Goal: Task Accomplishment & Management: Complete application form

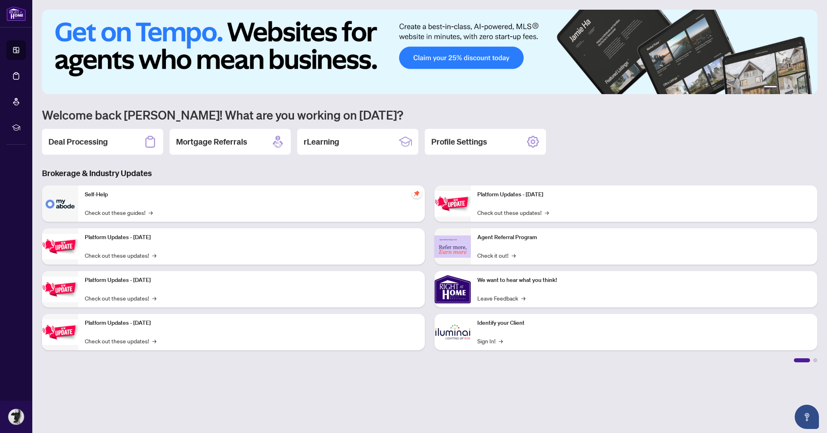
click at [0, 0] on link "Deal Processing" at bounding box center [0, 0] width 0 height 0
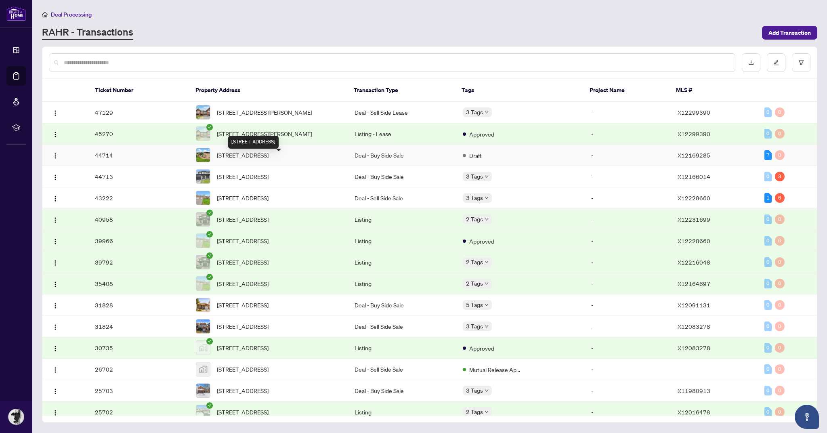
click at [268, 159] on span "[STREET_ADDRESS]" at bounding box center [243, 155] width 52 height 9
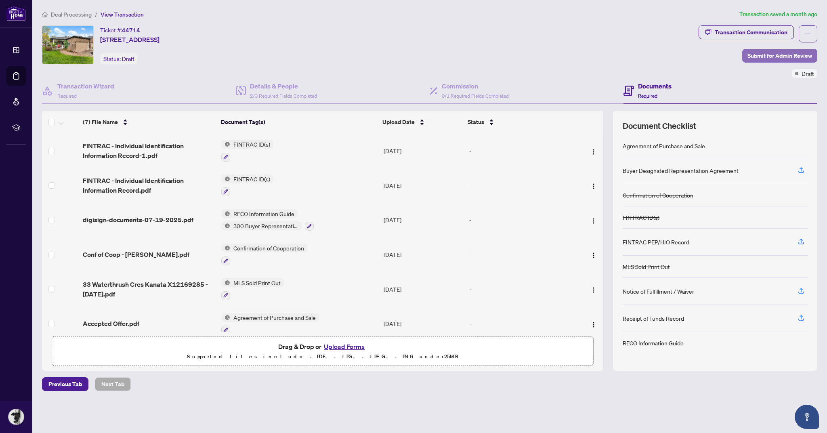
click at [778, 52] on span "Submit for Admin Review" at bounding box center [779, 55] width 65 height 13
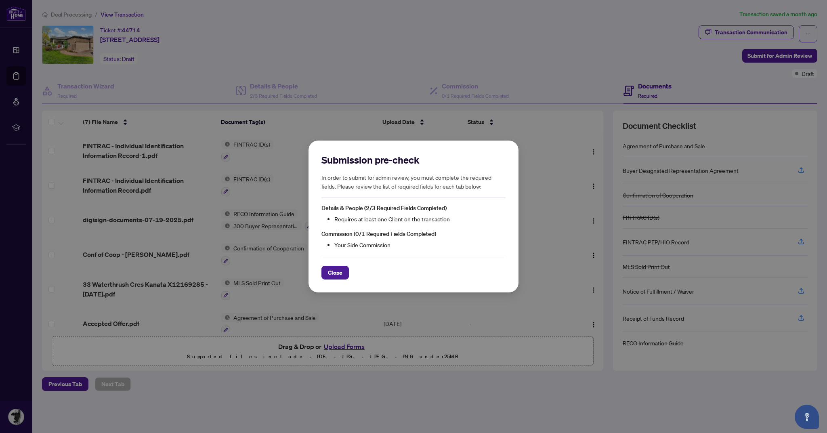
click at [458, 55] on div "Submission pre-check In order to submit for admin review, you must complete the…" at bounding box center [413, 216] width 827 height 433
click at [461, 88] on div "Submission pre-check In order to submit for admin review, you must complete the…" at bounding box center [413, 216] width 827 height 433
click at [333, 274] on span "Close" at bounding box center [335, 272] width 15 height 13
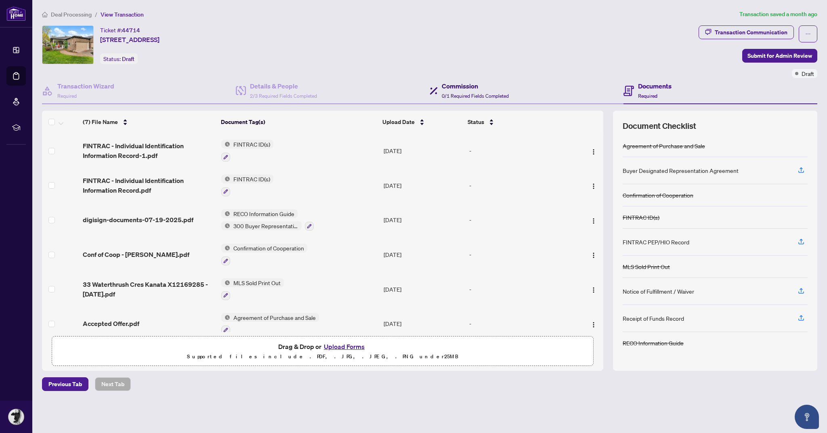
click at [465, 90] on h4 "Commission" at bounding box center [475, 86] width 67 height 10
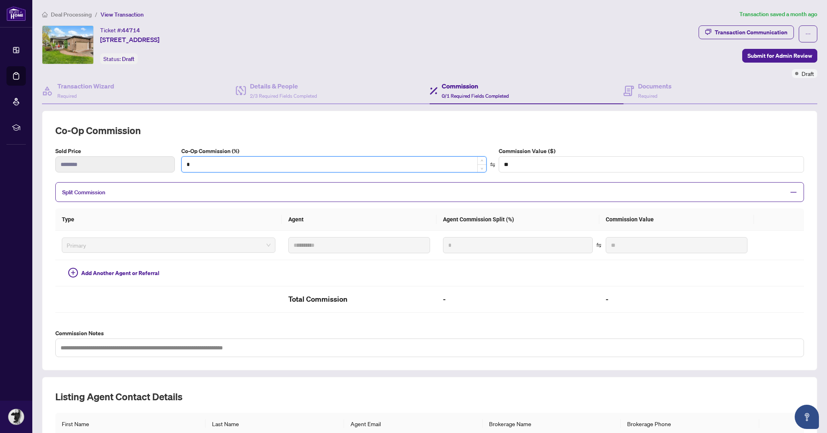
click at [238, 157] on input "*" at bounding box center [334, 164] width 304 height 15
type input "*"
type input "*******"
click at [268, 86] on h4 "Details & People" at bounding box center [283, 86] width 67 height 10
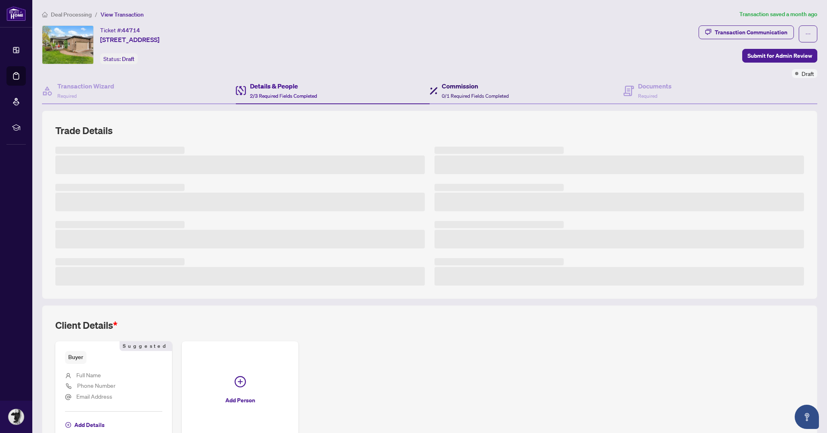
click at [471, 84] on h4 "Commission" at bounding box center [475, 86] width 67 height 10
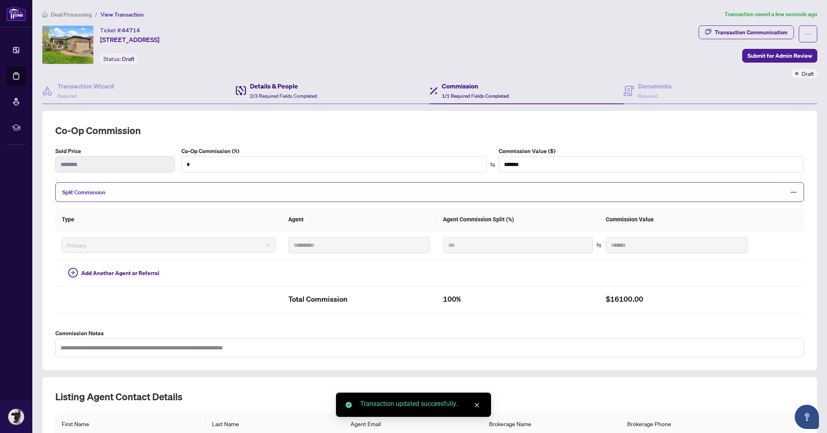
click at [275, 89] on h4 "Details & People" at bounding box center [283, 86] width 67 height 10
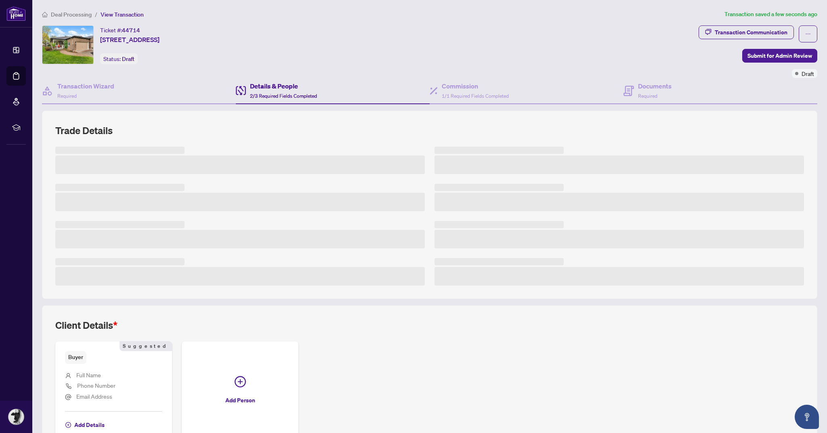
scroll to position [5, 0]
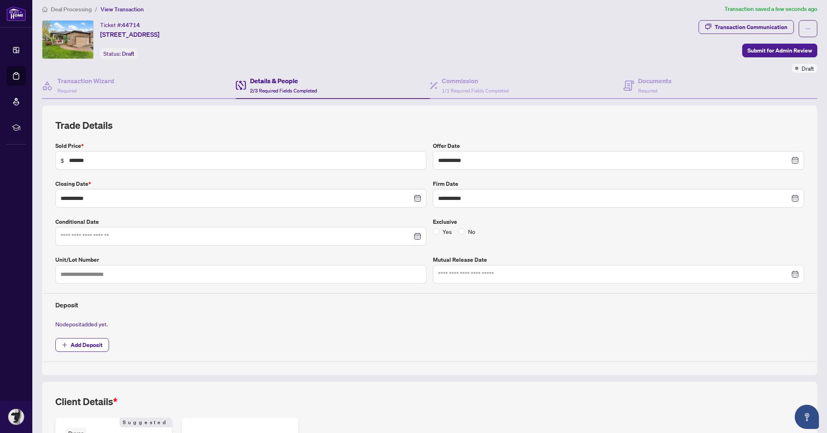
type input "**********"
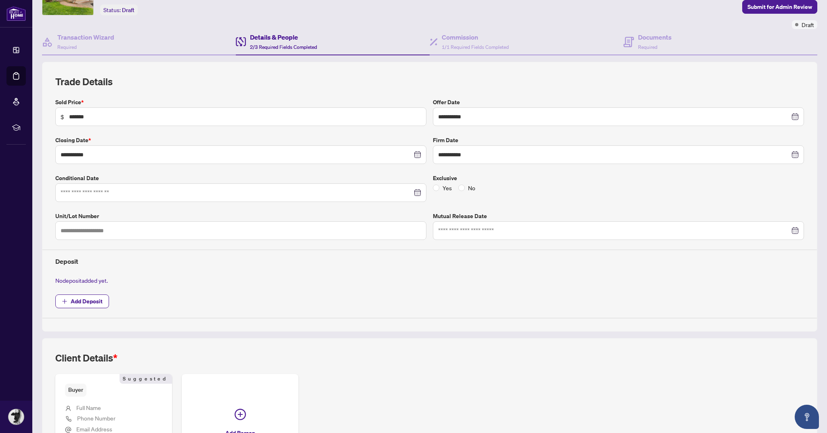
scroll to position [86, 0]
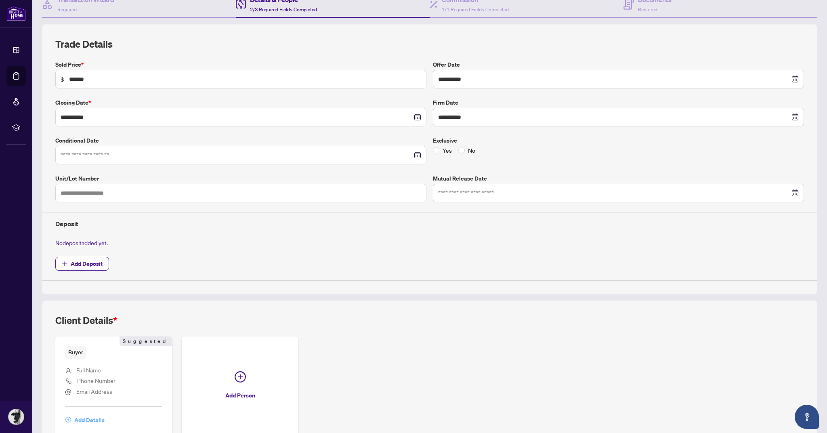
click at [92, 419] on span "Add Details" at bounding box center [89, 419] width 30 height 13
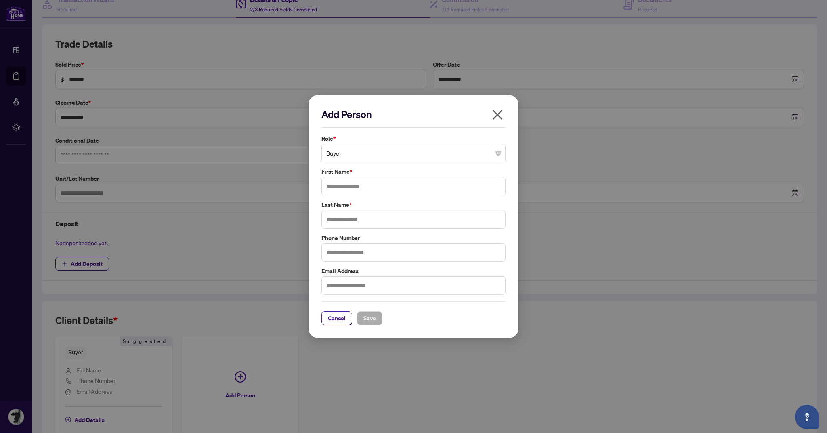
click at [381, 148] on span "Buyer" at bounding box center [413, 152] width 174 height 15
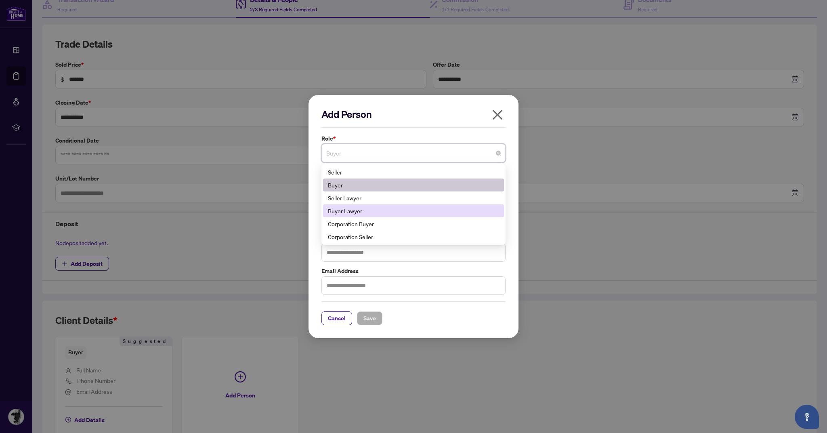
click at [577, 140] on div "Add Person Role * Buyer 5 6 11 Seller Buyer Seller Lawyer Buyer Lawyer Corporat…" at bounding box center [413, 216] width 827 height 433
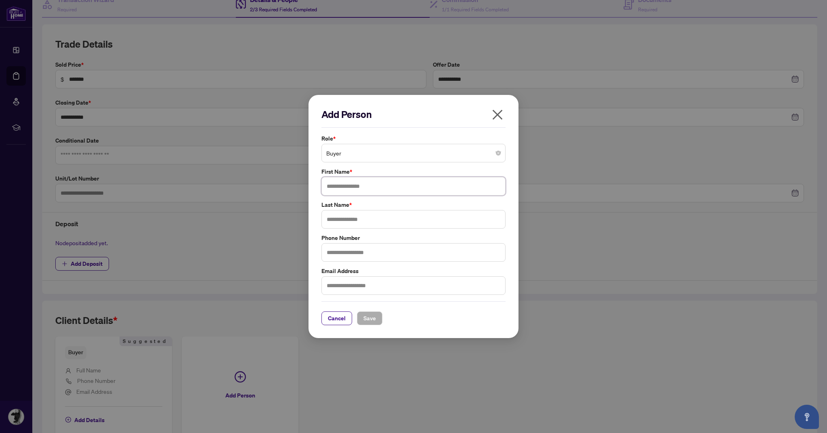
click at [369, 182] on input "text" at bounding box center [413, 186] width 184 height 19
type input "******"
click at [368, 221] on input "text" at bounding box center [413, 219] width 184 height 19
type input "********"
click at [368, 323] on span "Save" at bounding box center [369, 318] width 13 height 13
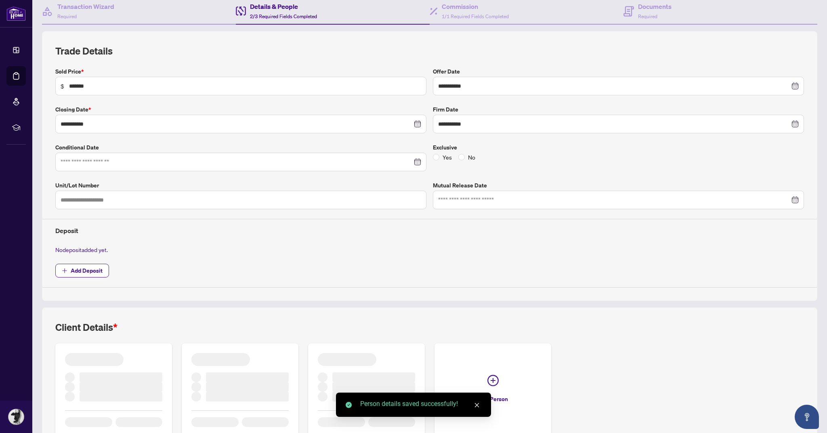
scroll to position [75, 0]
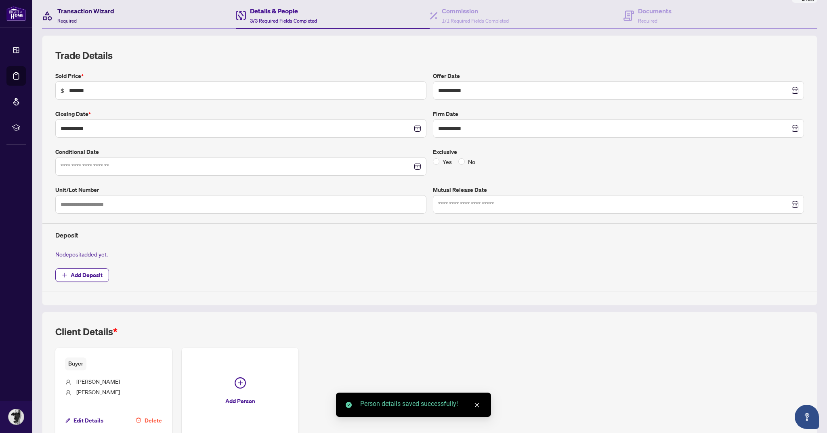
click at [87, 17] on div "Transaction Wizard Required" at bounding box center [85, 15] width 57 height 19
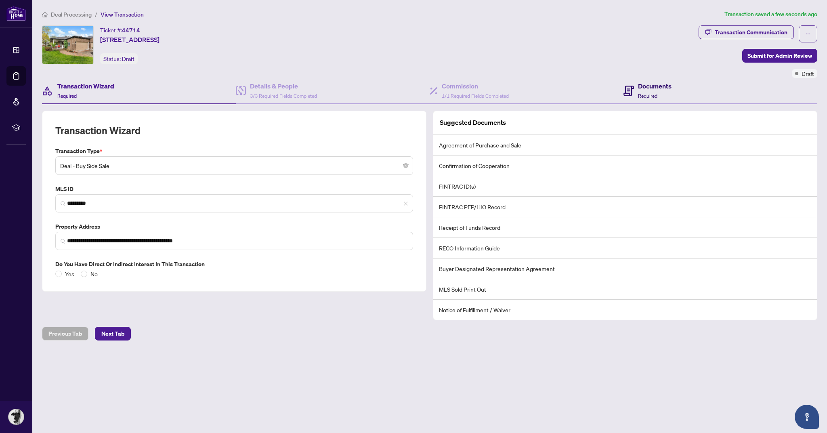
click at [659, 88] on h4 "Documents" at bounding box center [655, 86] width 34 height 10
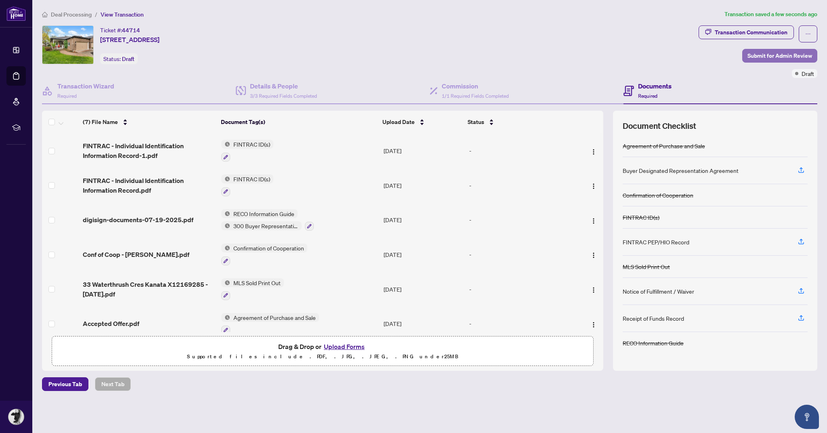
click at [782, 50] on span "Submit for Admin Review" at bounding box center [779, 55] width 65 height 13
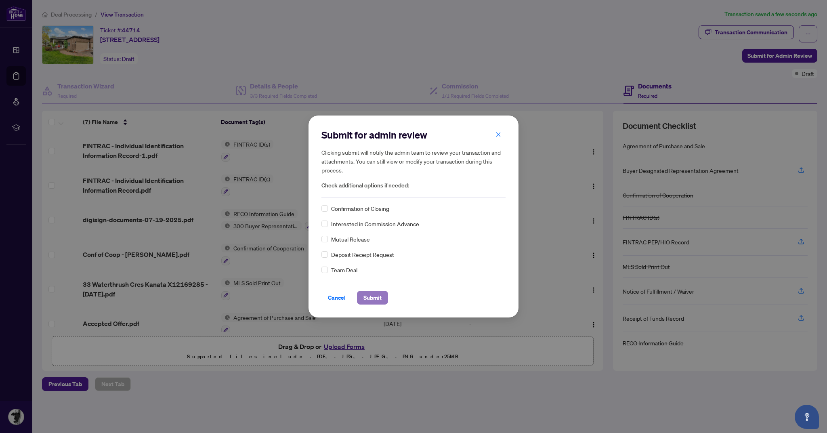
click at [375, 299] on span "Submit" at bounding box center [372, 297] width 18 height 13
